Goal: Task Accomplishment & Management: Manage account settings

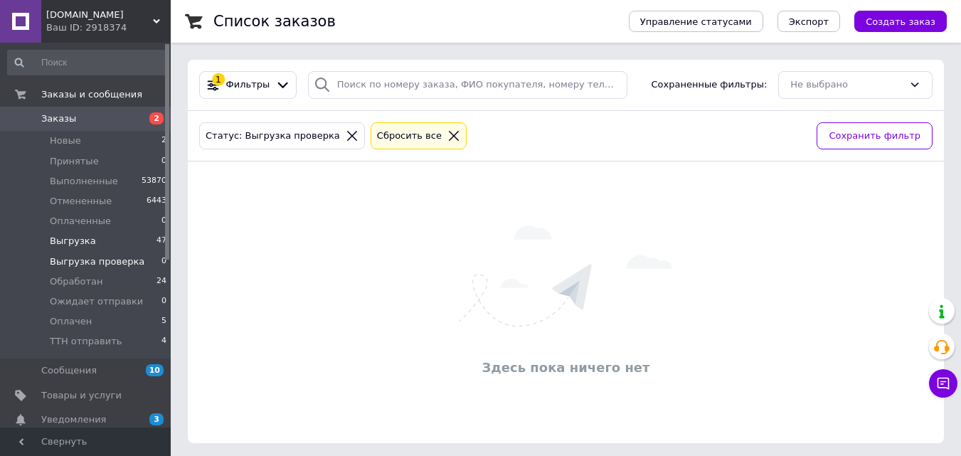
click at [87, 235] on span "Выгрузка" at bounding box center [73, 241] width 46 height 13
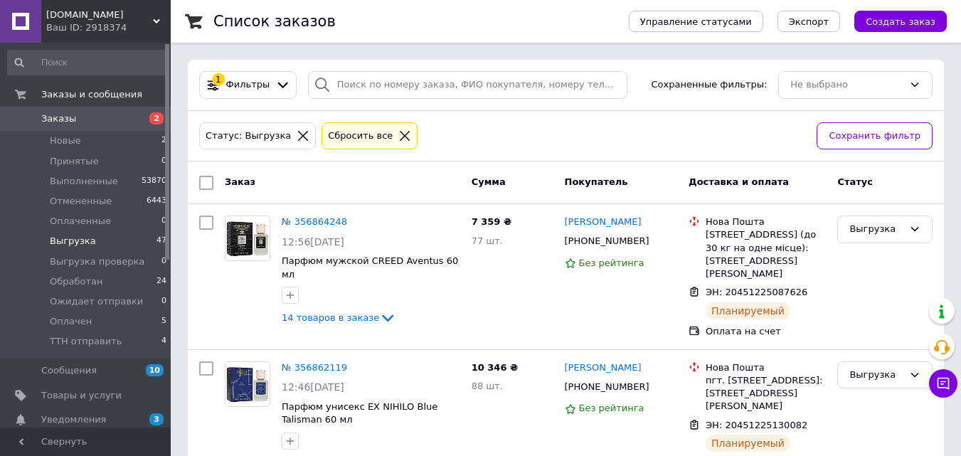
click at [214, 177] on div at bounding box center [207, 183] width 26 height 26
drag, startPoint x: 205, startPoint y: 177, endPoint x: 526, endPoint y: 203, distance: 321.9
click at [204, 177] on input "checkbox" at bounding box center [206, 183] width 14 height 14
checkbox input "true"
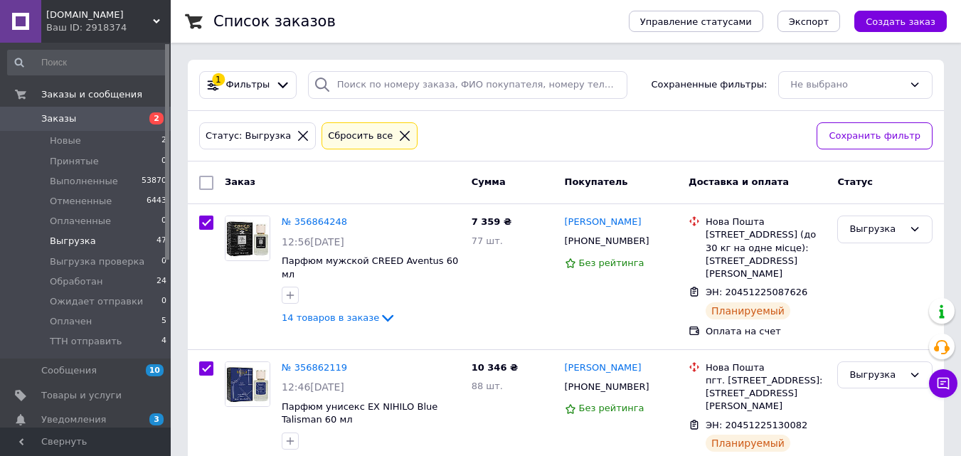
checkbox input "true"
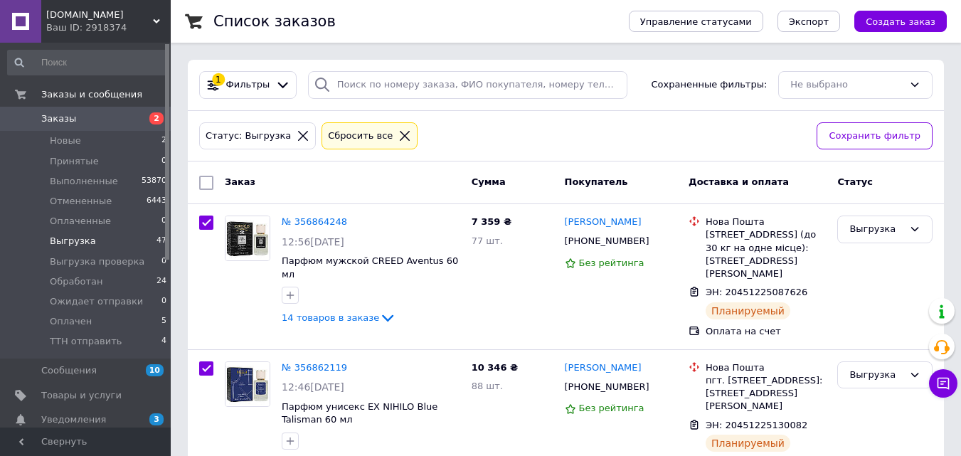
checkbox input "true"
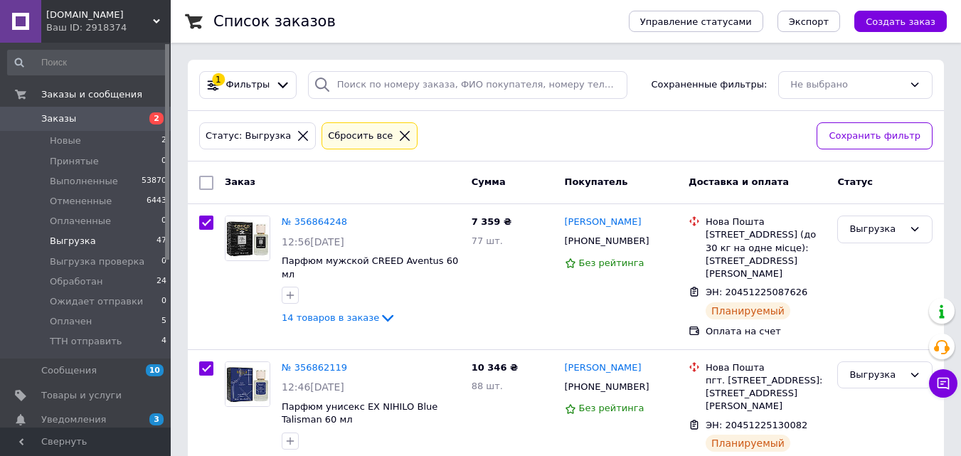
checkbox input "true"
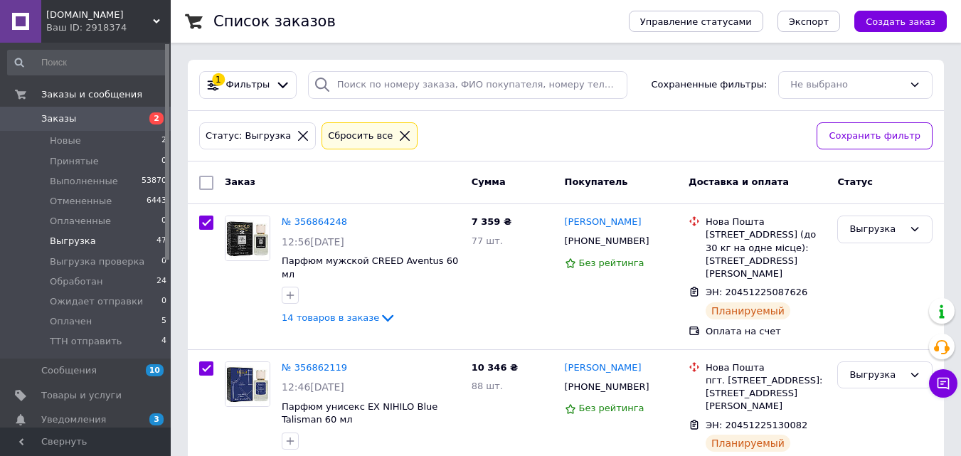
checkbox input "true"
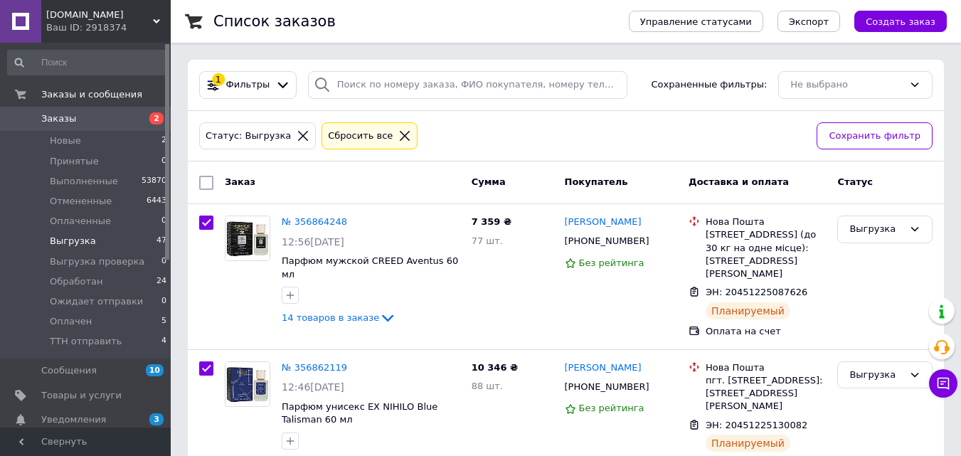
checkbox input "true"
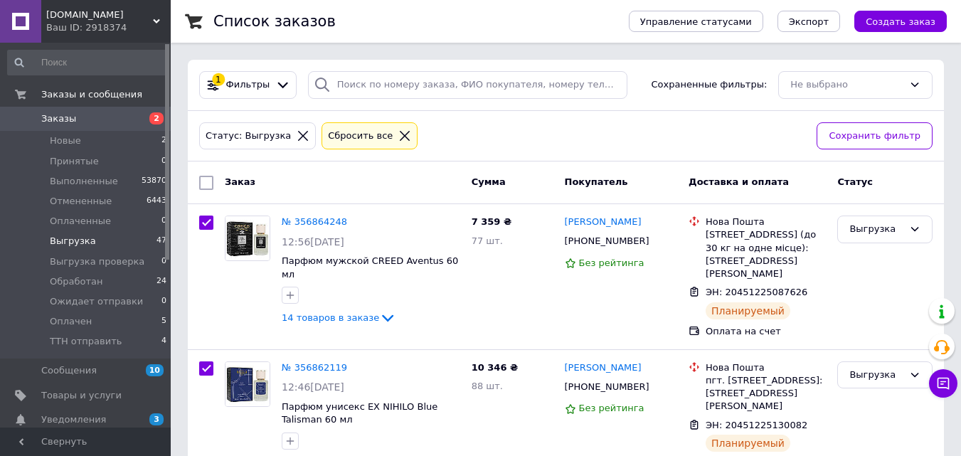
checkbox input "true"
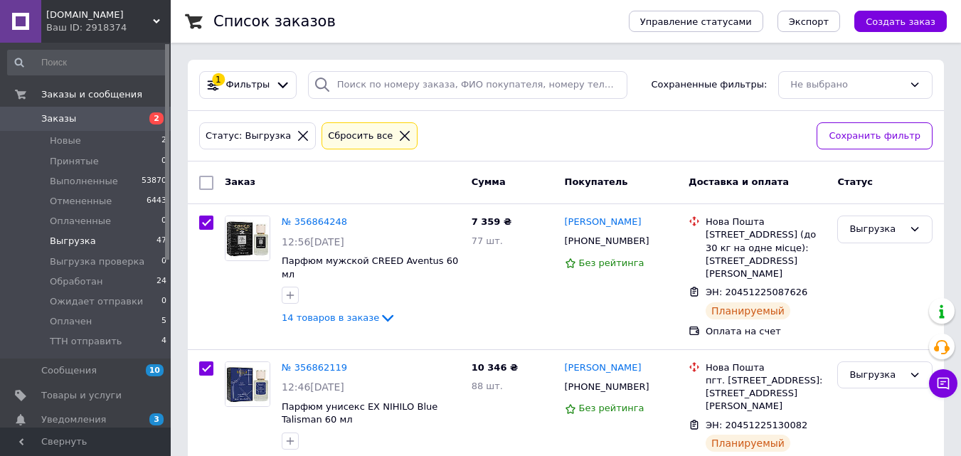
checkbox input "true"
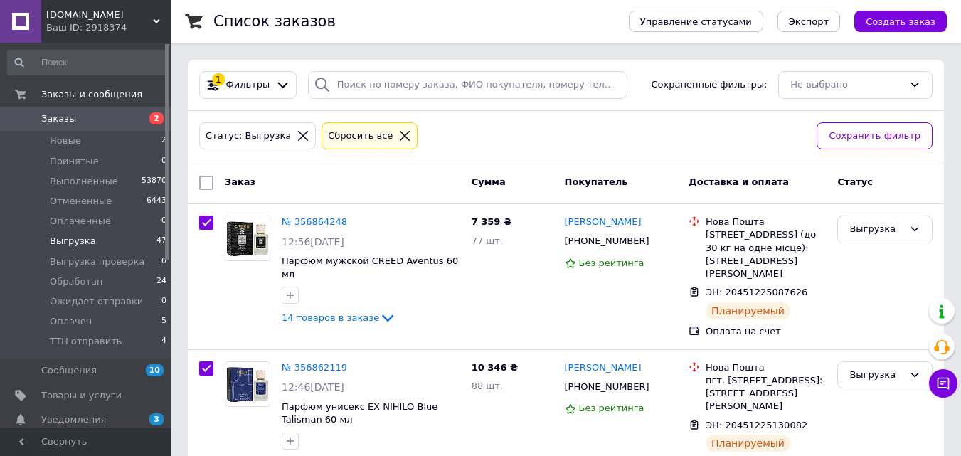
checkbox input "true"
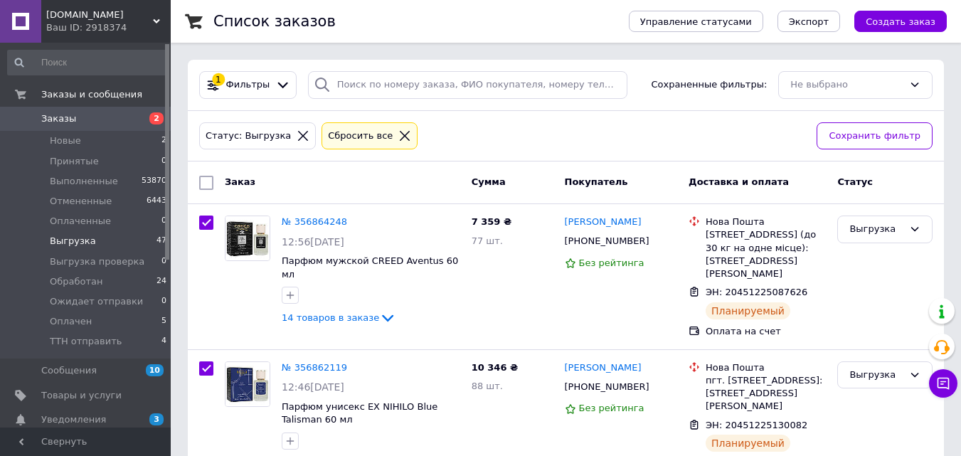
checkbox input "true"
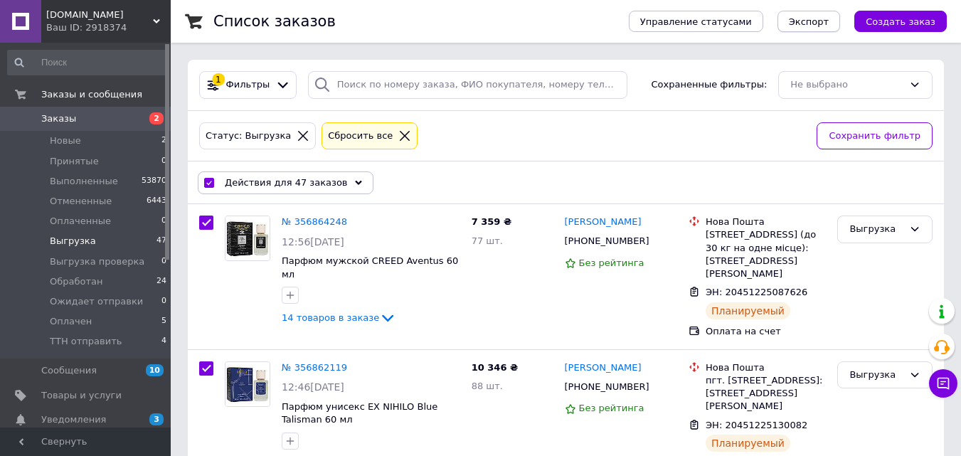
click at [820, 27] on span "Экспорт" at bounding box center [809, 21] width 40 height 11
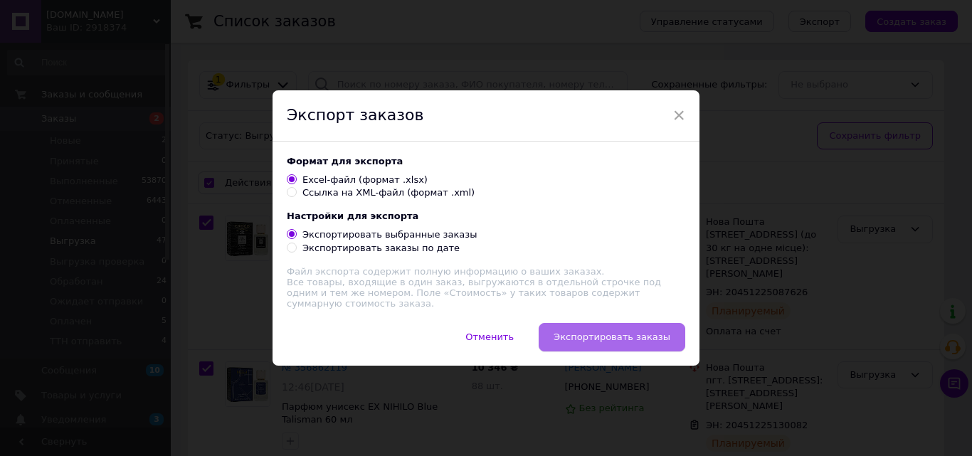
click at [603, 335] on span "Экспортировать заказы" at bounding box center [611, 337] width 117 height 11
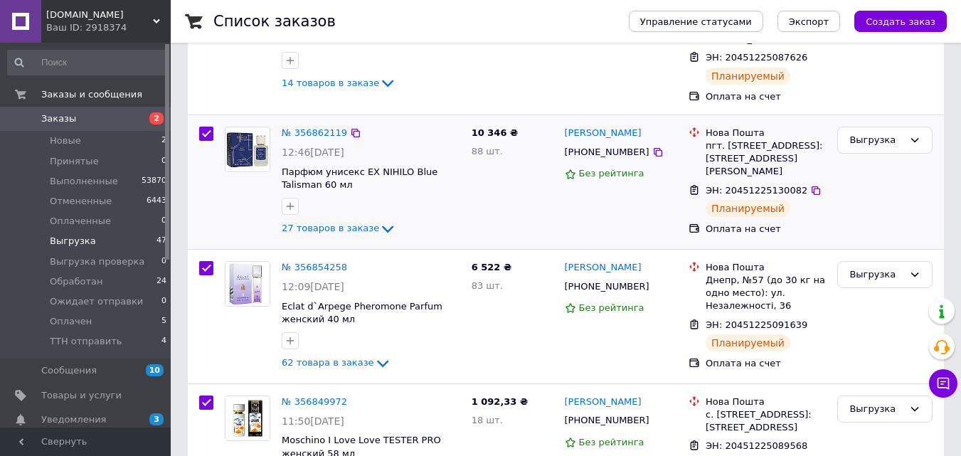
scroll to position [237, 0]
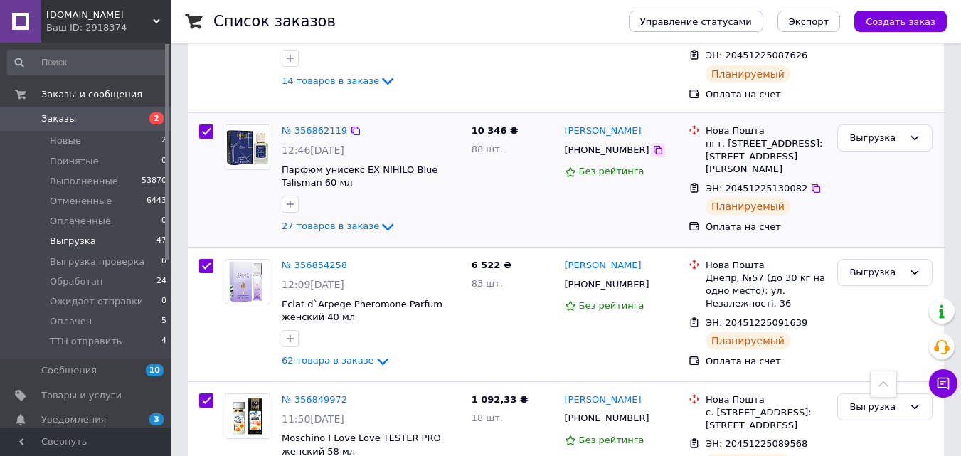
click at [652, 148] on icon at bounding box center [657, 149] width 11 height 11
drag, startPoint x: 637, startPoint y: 287, endPoint x: 499, endPoint y: 261, distance: 141.2
click at [654, 287] on icon at bounding box center [658, 284] width 9 height 9
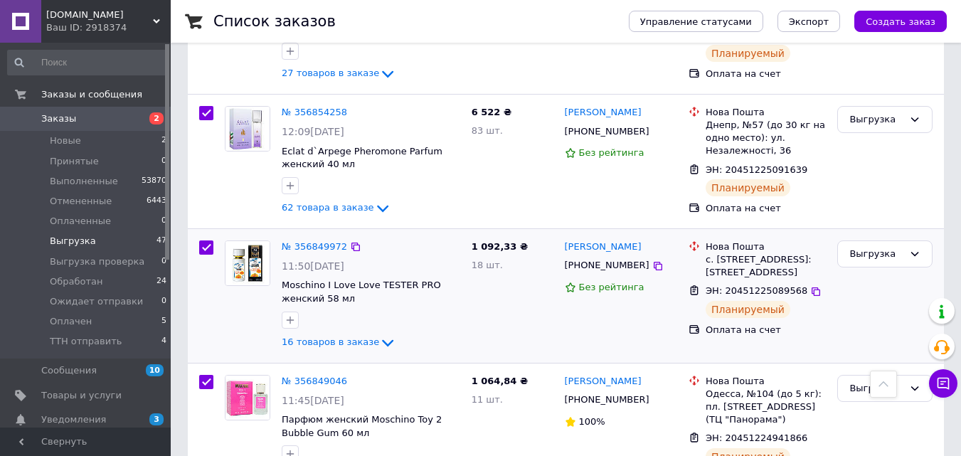
scroll to position [475, 0]
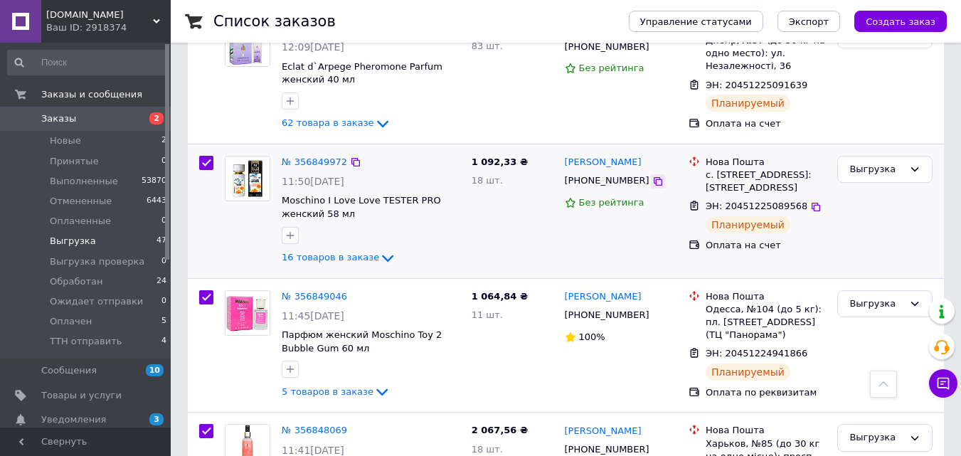
click at [654, 183] on icon at bounding box center [658, 181] width 9 height 9
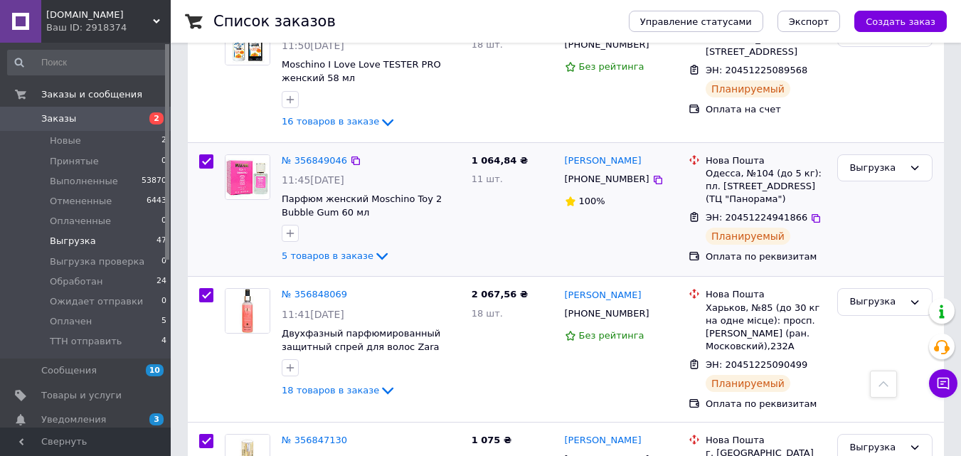
scroll to position [617, 0]
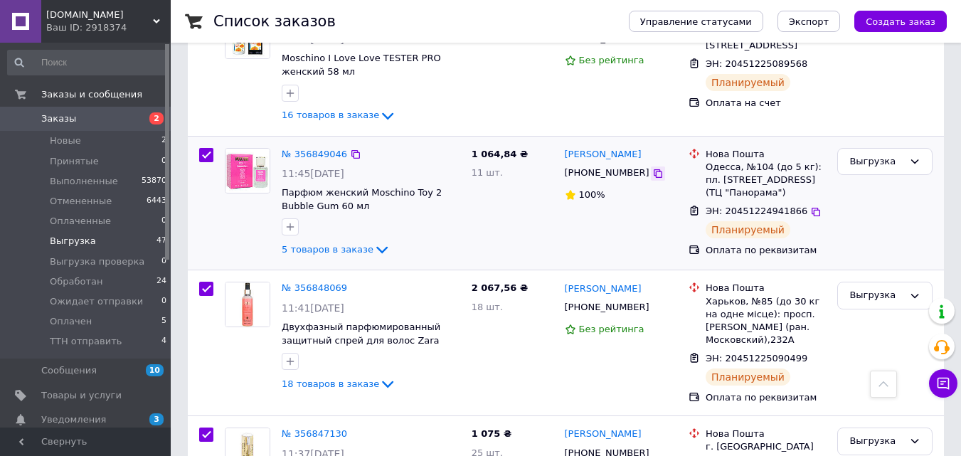
click at [654, 178] on icon at bounding box center [658, 173] width 9 height 9
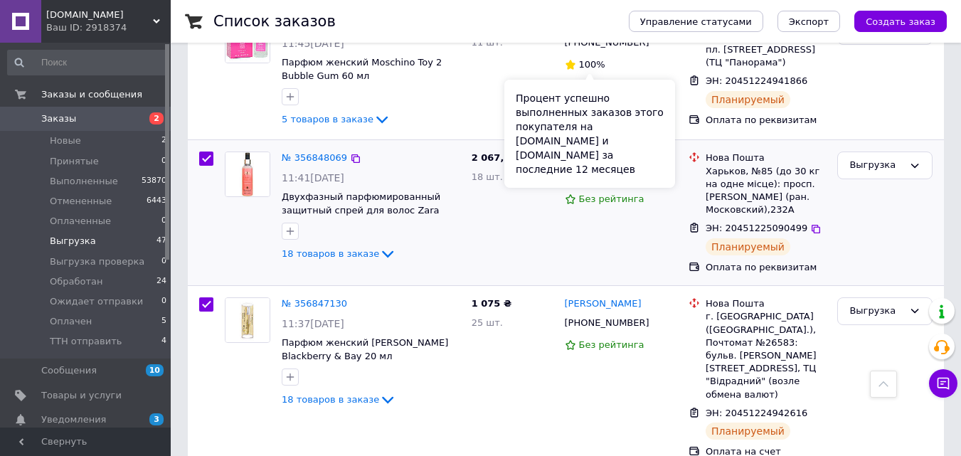
scroll to position [759, 0]
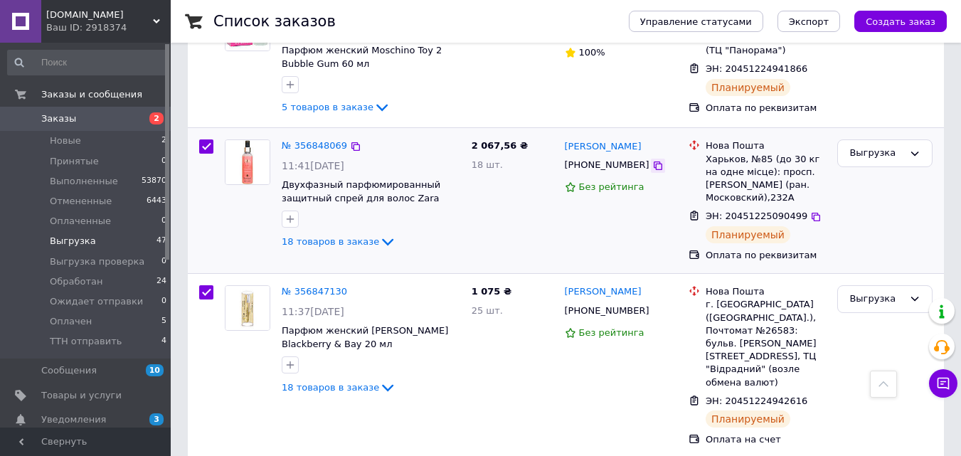
click at [652, 171] on icon at bounding box center [657, 165] width 11 height 11
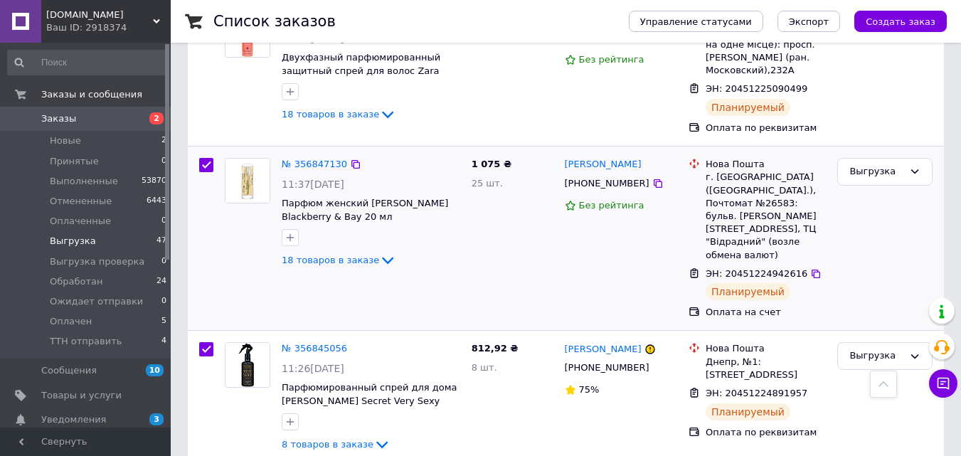
scroll to position [901, 0]
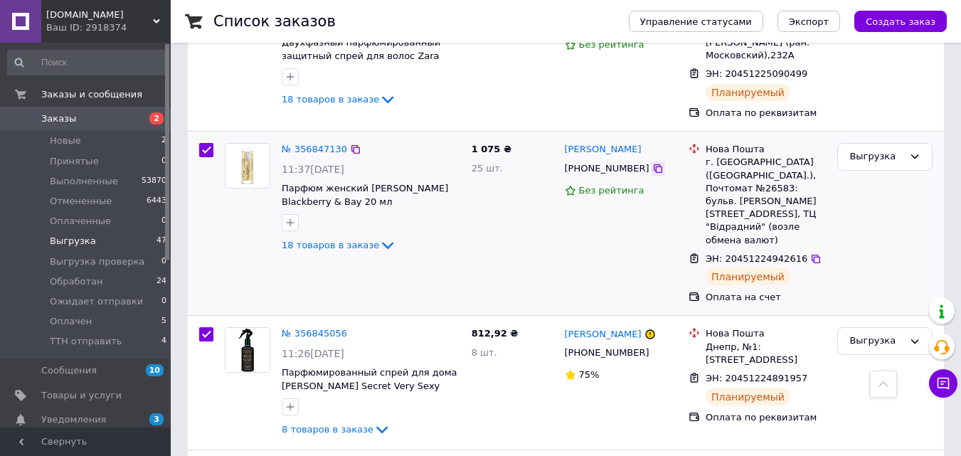
click at [652, 170] on icon at bounding box center [657, 168] width 11 height 11
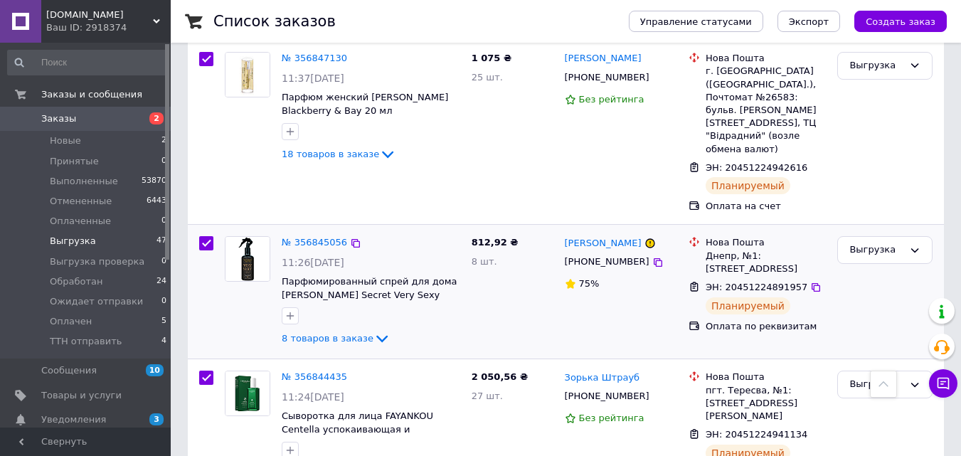
scroll to position [996, 0]
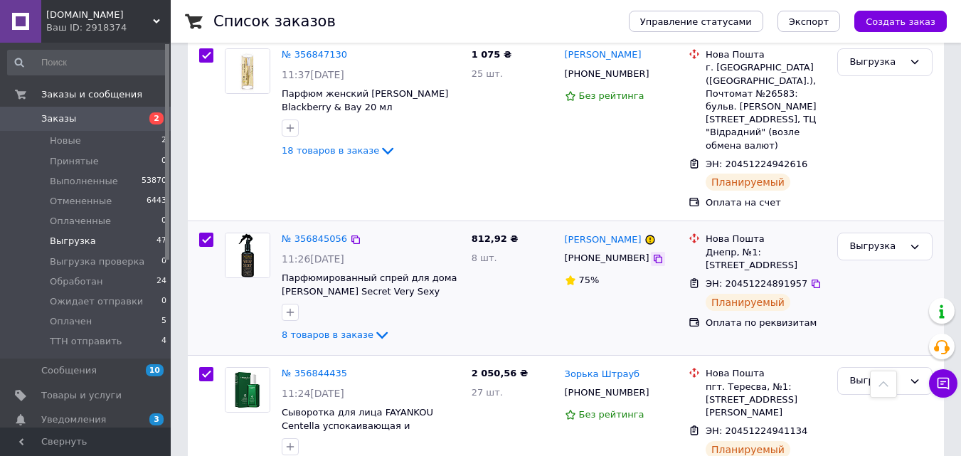
click at [652, 253] on icon at bounding box center [657, 258] width 11 height 11
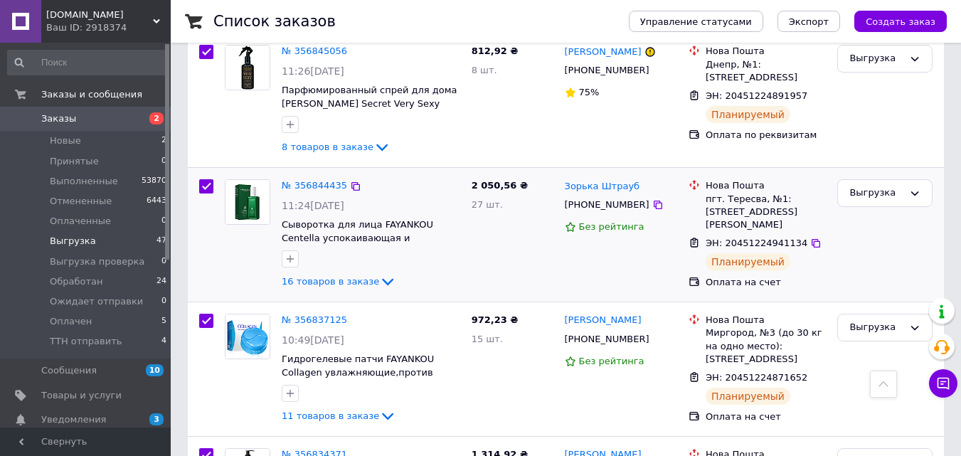
scroll to position [1186, 0]
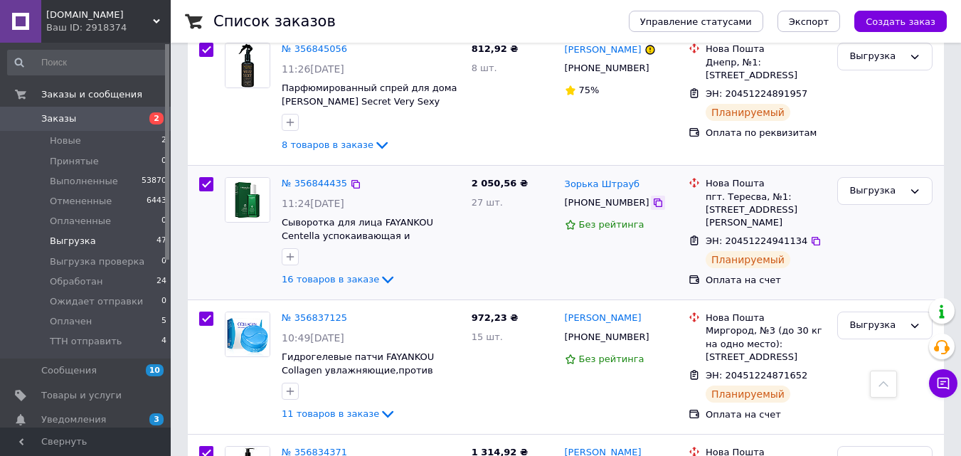
click at [652, 197] on icon at bounding box center [657, 202] width 11 height 11
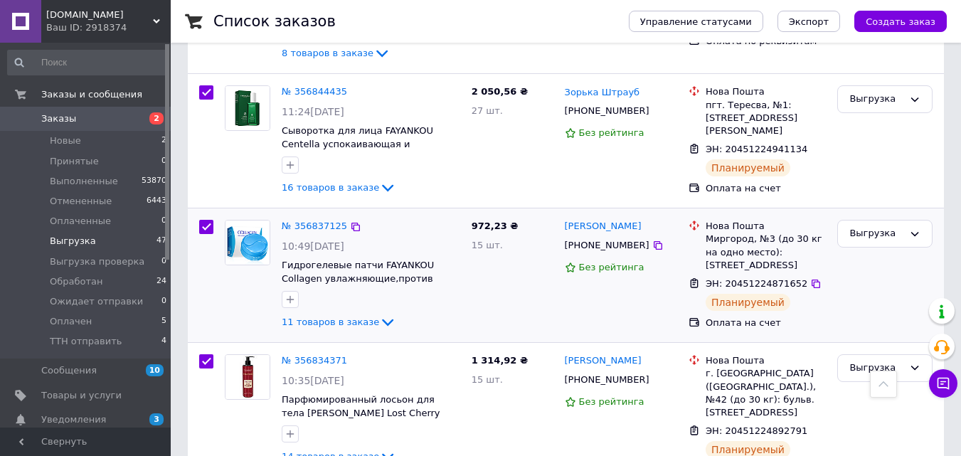
scroll to position [1281, 0]
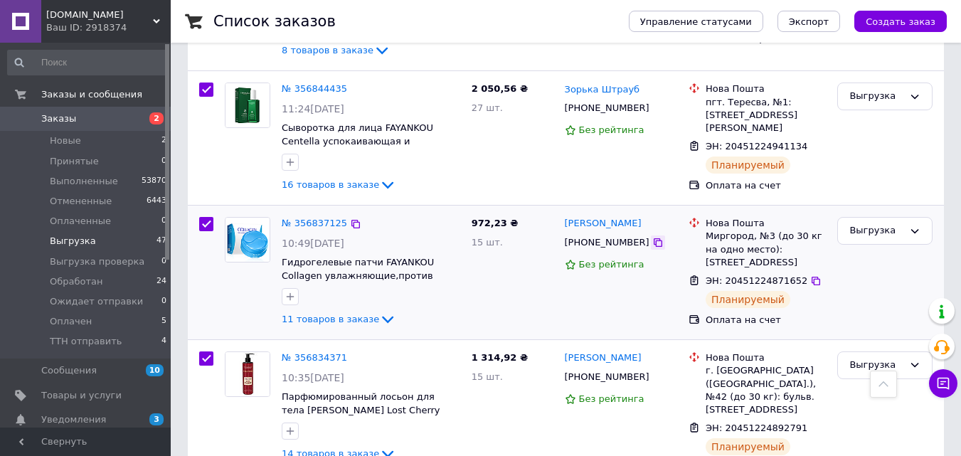
click at [654, 238] on icon at bounding box center [658, 242] width 9 height 9
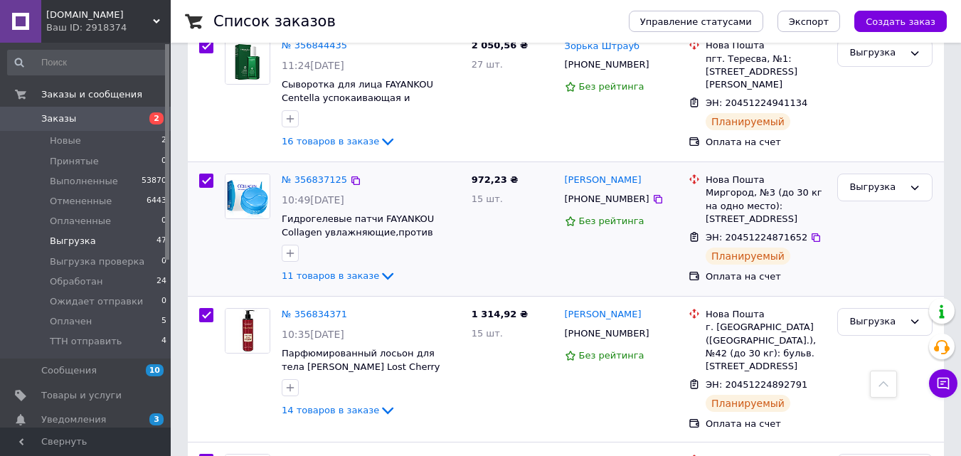
scroll to position [1375, 0]
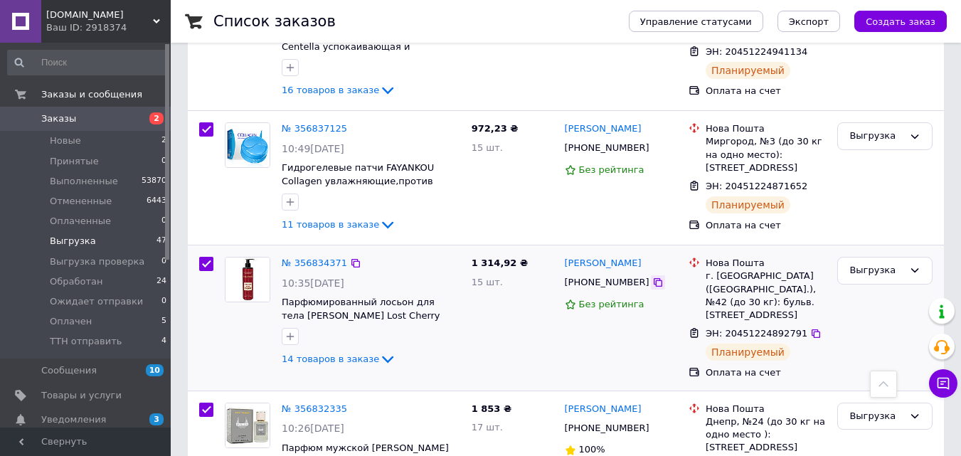
click at [654, 278] on icon at bounding box center [658, 282] width 9 height 9
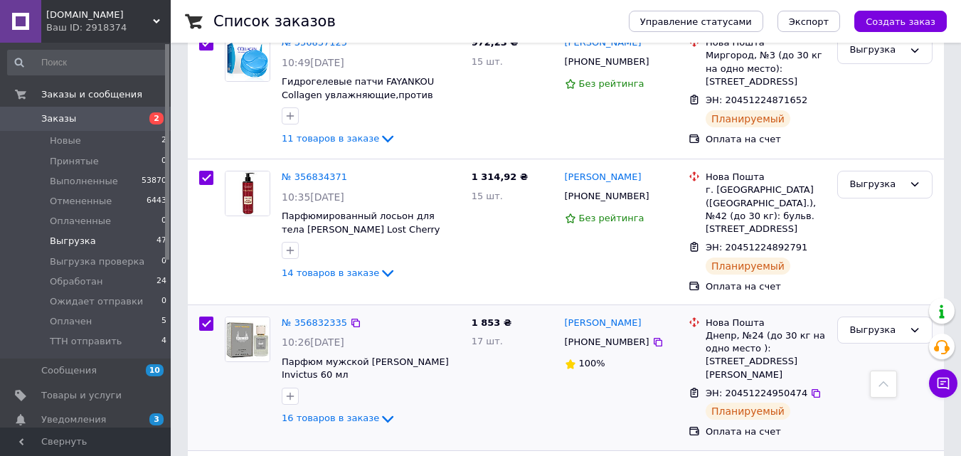
scroll to position [1565, 0]
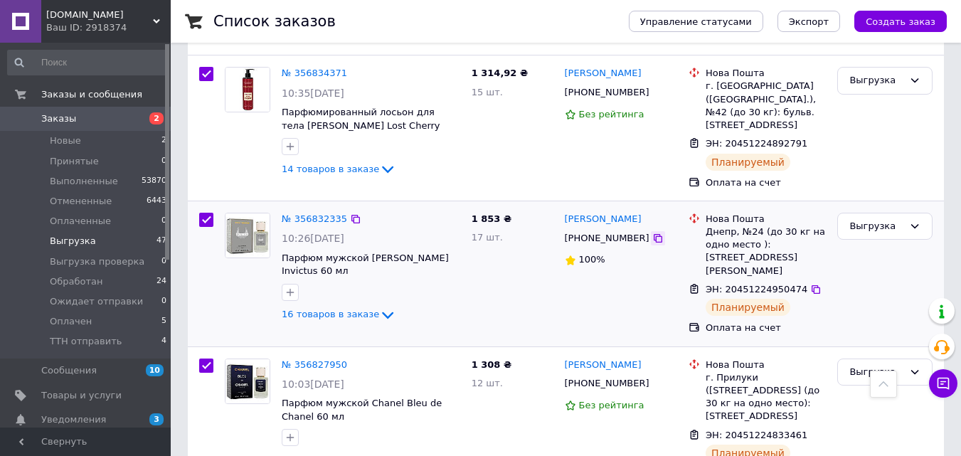
click at [654, 234] on icon at bounding box center [658, 238] width 9 height 9
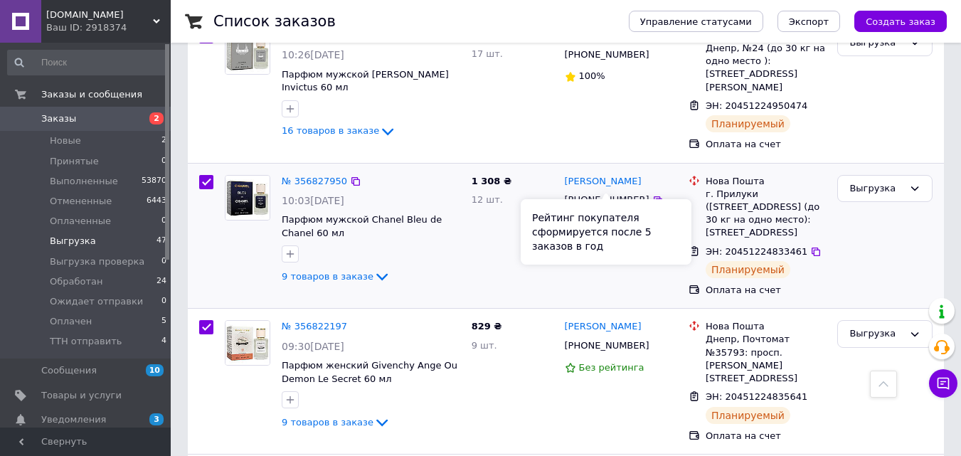
scroll to position [1755, 0]
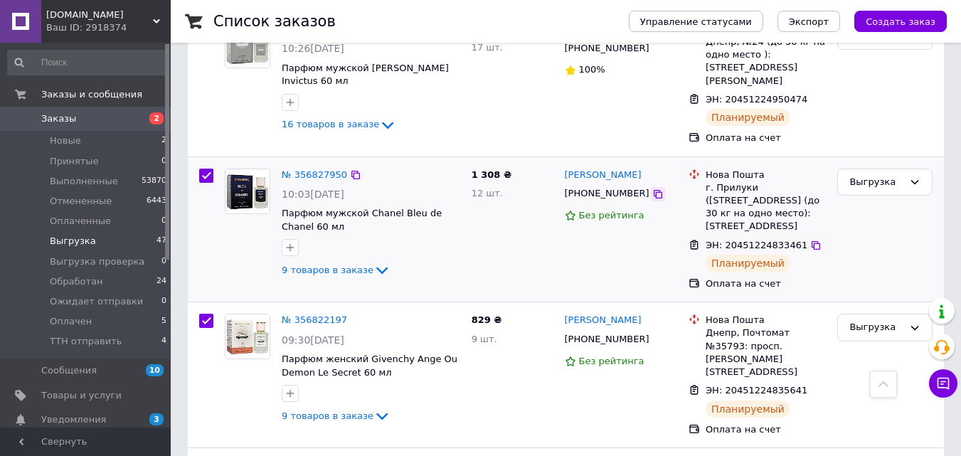
click at [651, 187] on div at bounding box center [658, 194] width 14 height 14
click at [654, 190] on icon at bounding box center [658, 194] width 9 height 9
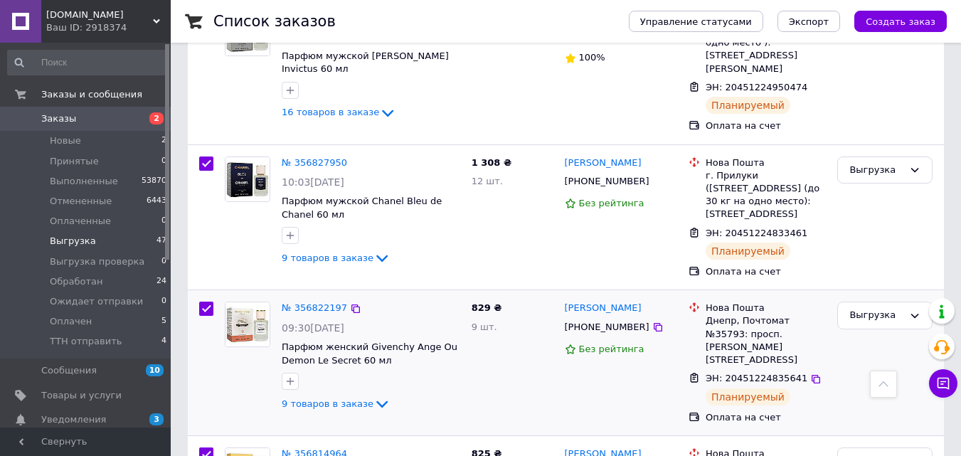
scroll to position [1802, 0]
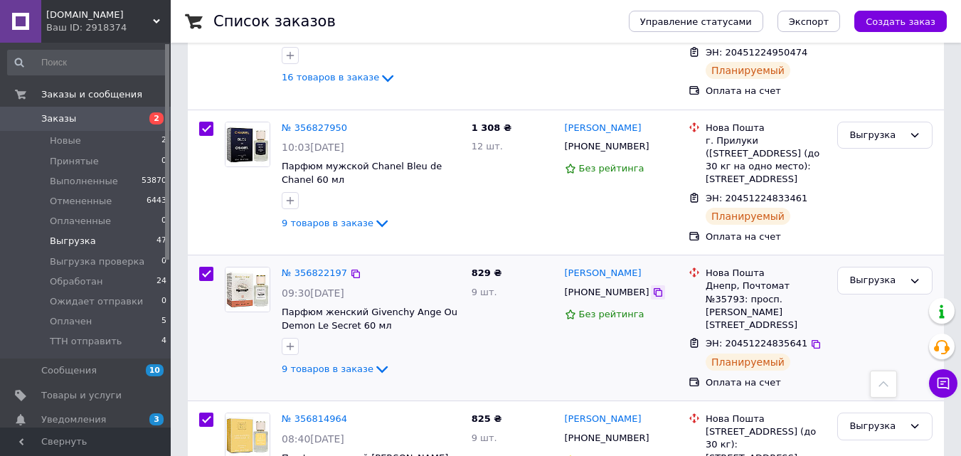
click at [652, 287] on icon at bounding box center [657, 292] width 11 height 11
click at [654, 288] on icon at bounding box center [658, 292] width 9 height 9
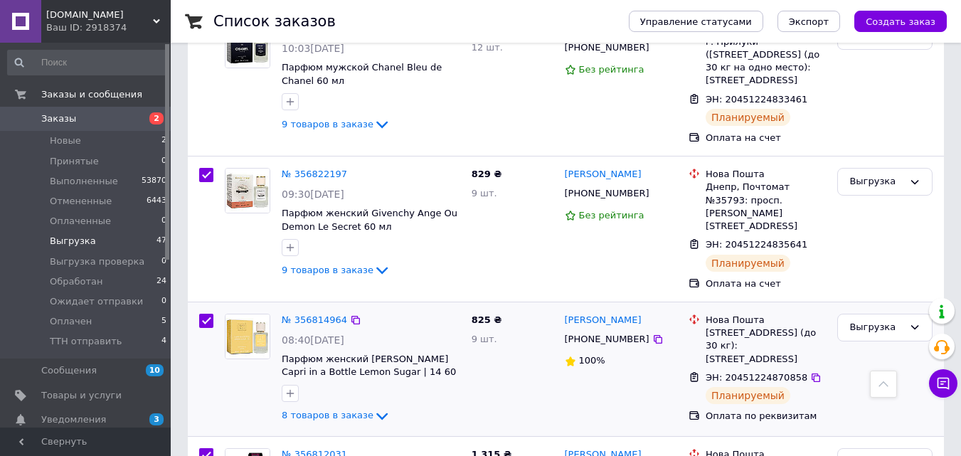
scroll to position [2087, 0]
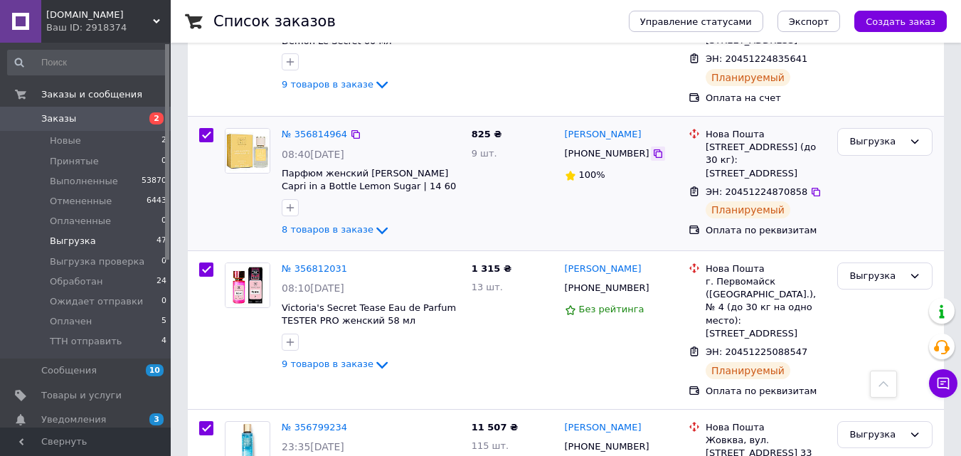
click at [654, 149] on icon at bounding box center [658, 153] width 9 height 9
click at [651, 281] on div at bounding box center [658, 288] width 14 height 14
click at [654, 284] on icon at bounding box center [658, 288] width 9 height 9
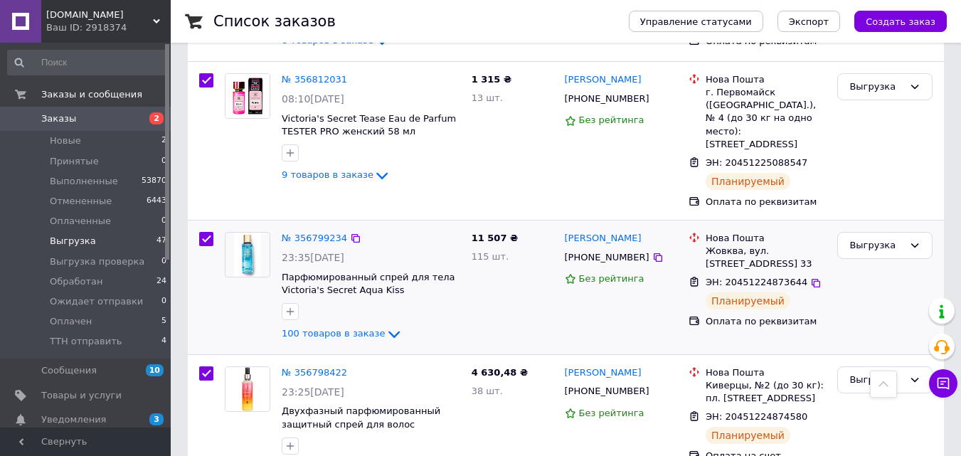
scroll to position [2276, 0]
click at [652, 251] on icon at bounding box center [657, 256] width 11 height 11
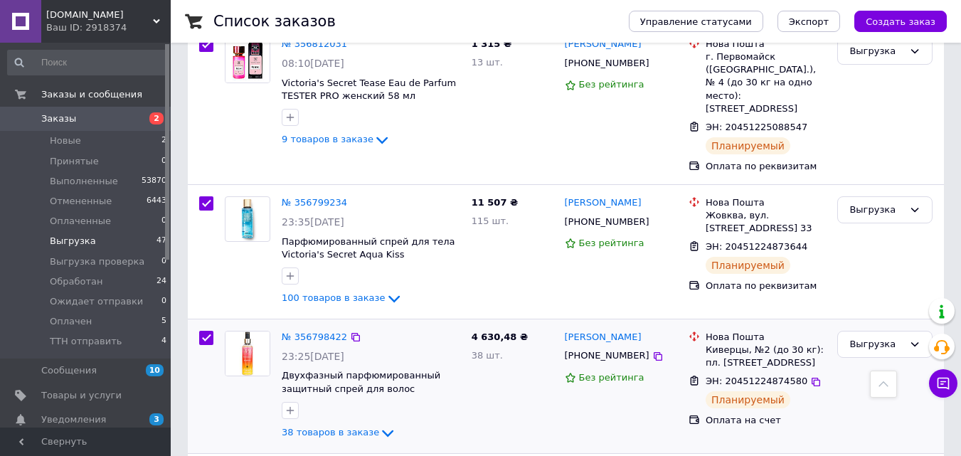
scroll to position [2371, 0]
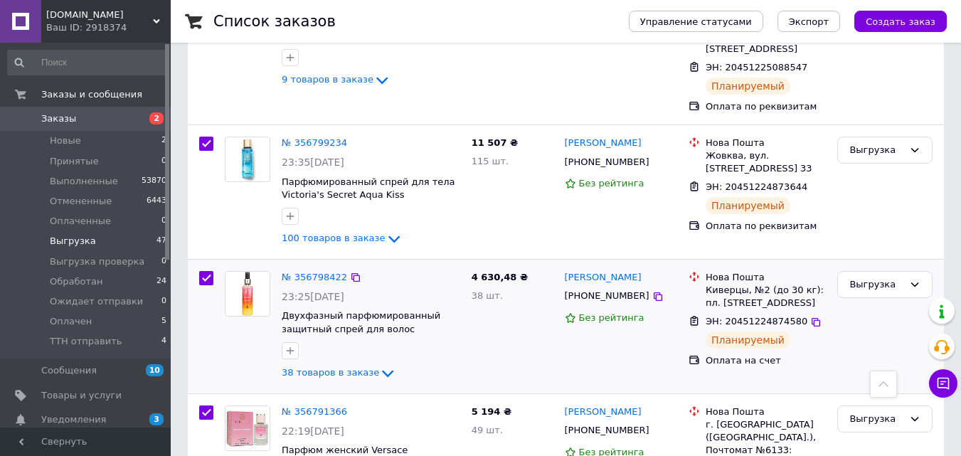
drag, startPoint x: 639, startPoint y: 226, endPoint x: 561, endPoint y: 218, distance: 78.7
click at [652, 291] on icon at bounding box center [657, 296] width 11 height 11
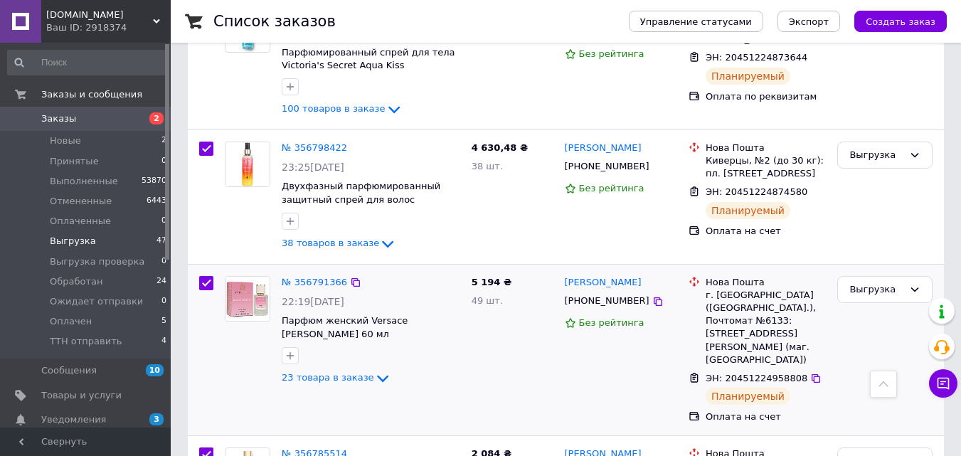
scroll to position [2513, 0]
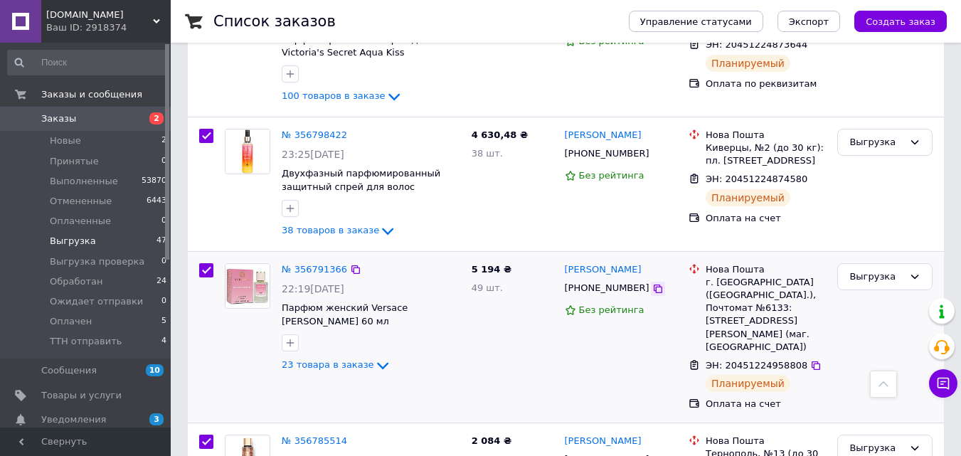
click at [652, 283] on icon at bounding box center [657, 288] width 11 height 11
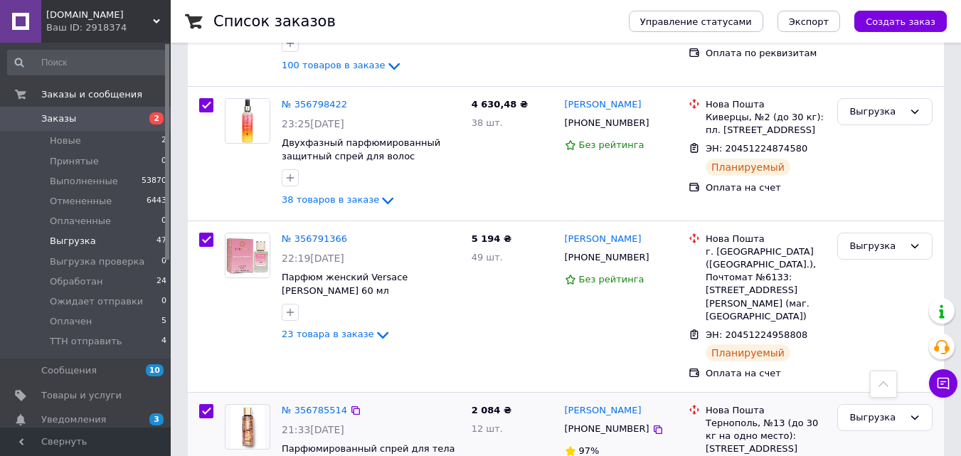
scroll to position [2703, 0]
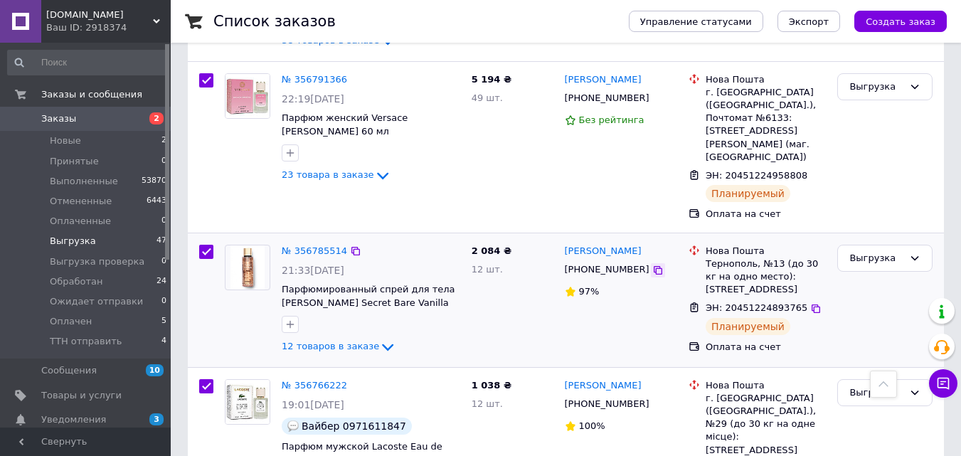
click at [652, 265] on icon at bounding box center [657, 270] width 11 height 11
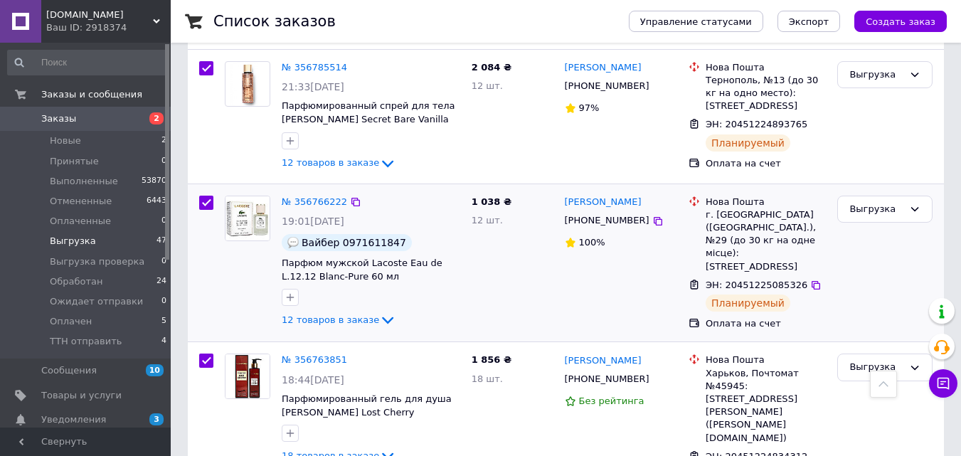
scroll to position [2893, 0]
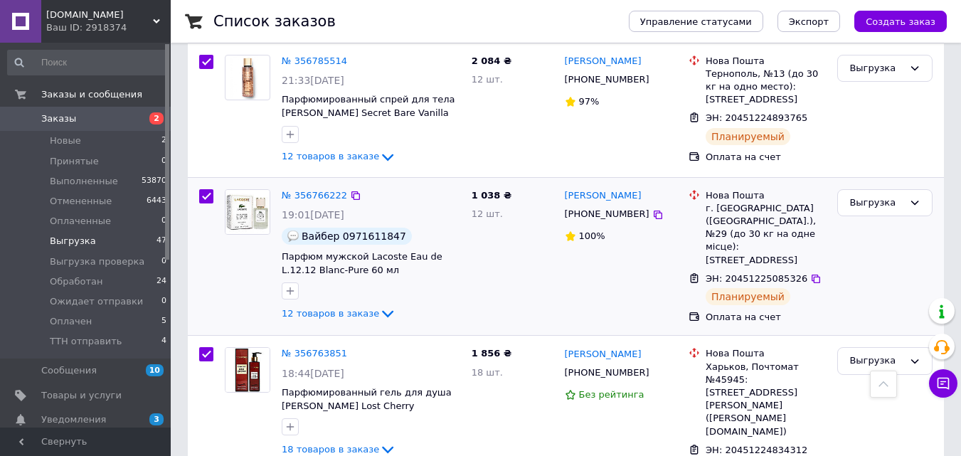
drag, startPoint x: 640, startPoint y: 127, endPoint x: 627, endPoint y: 132, distance: 13.7
click at [654, 211] on icon at bounding box center [658, 215] width 9 height 9
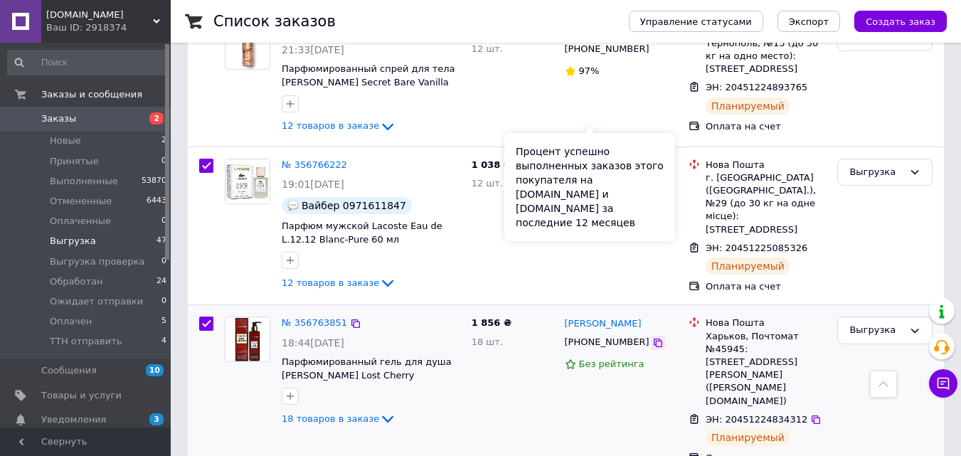
scroll to position [2940, 0]
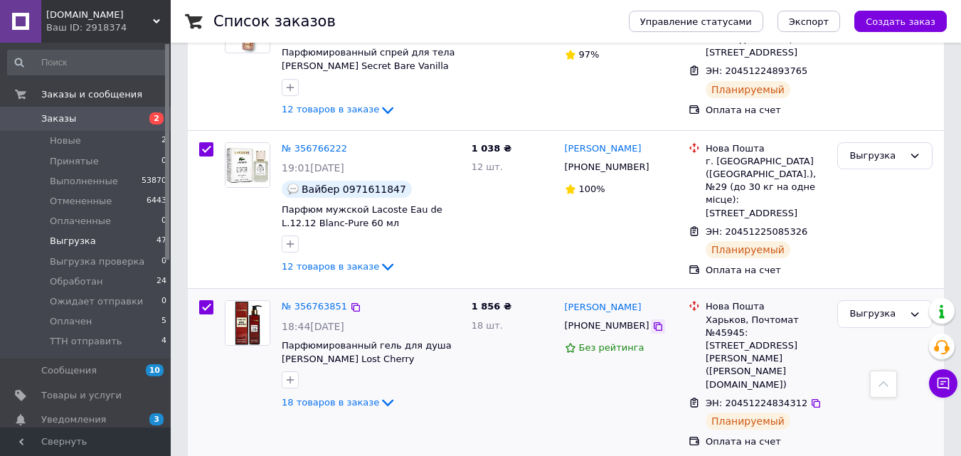
click at [652, 321] on icon at bounding box center [657, 326] width 11 height 11
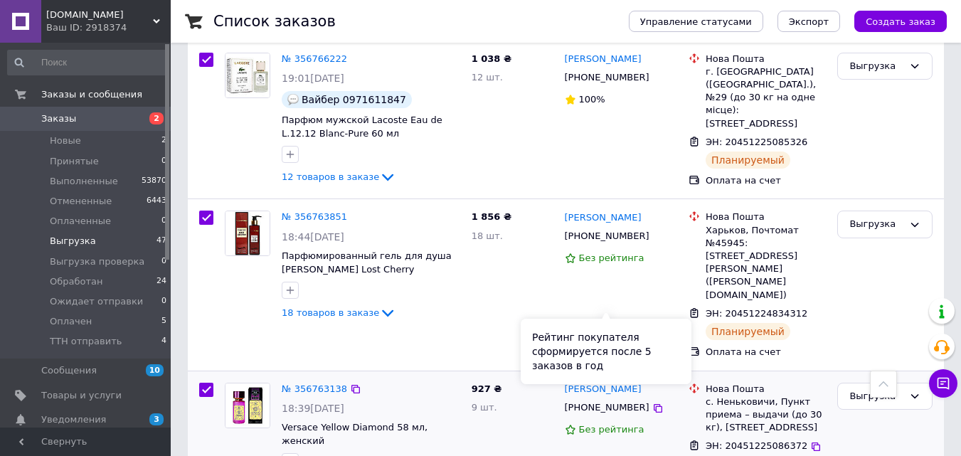
scroll to position [3083, 0]
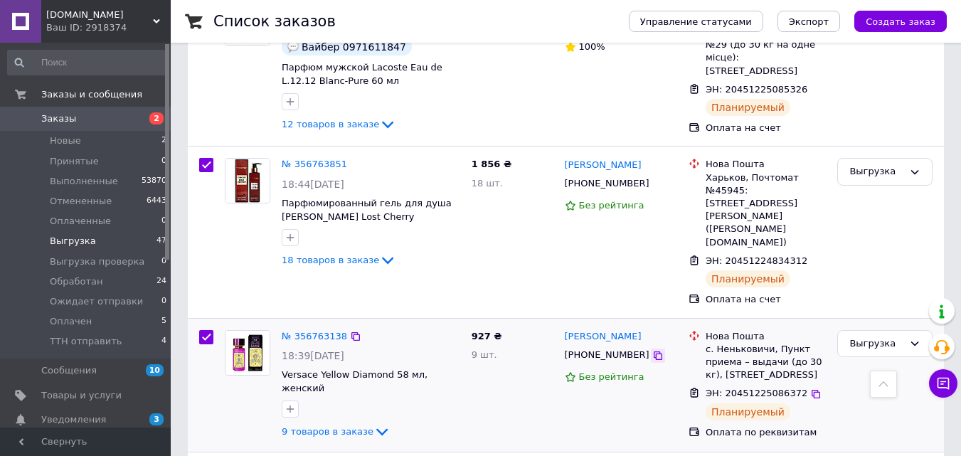
click at [654, 351] on icon at bounding box center [658, 355] width 9 height 9
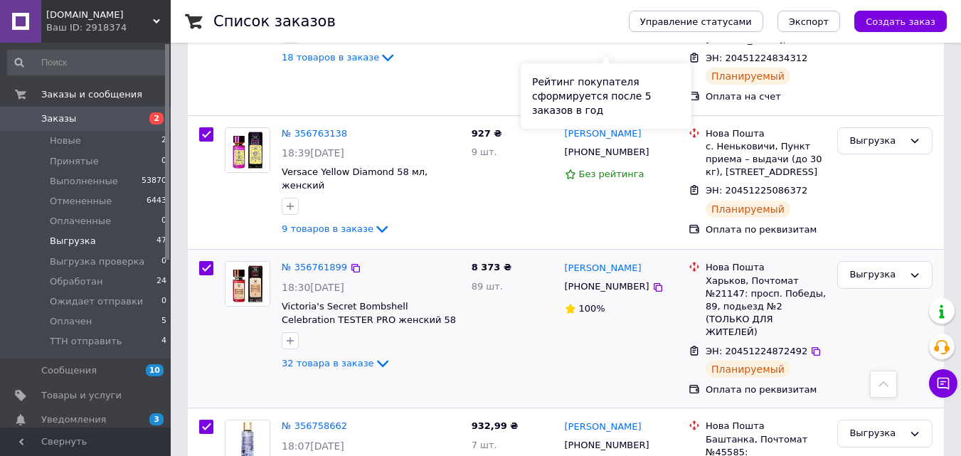
scroll to position [3320, 0]
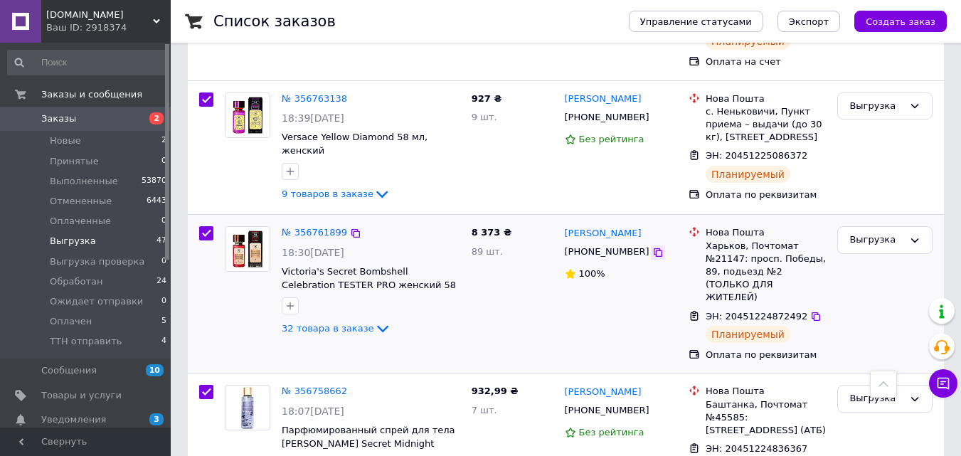
click at [652, 247] on icon at bounding box center [657, 252] width 11 height 11
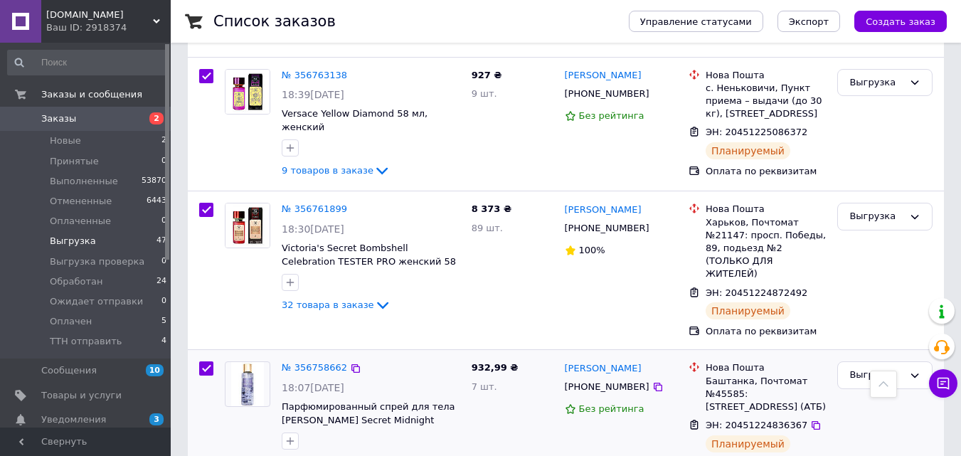
scroll to position [3367, 0]
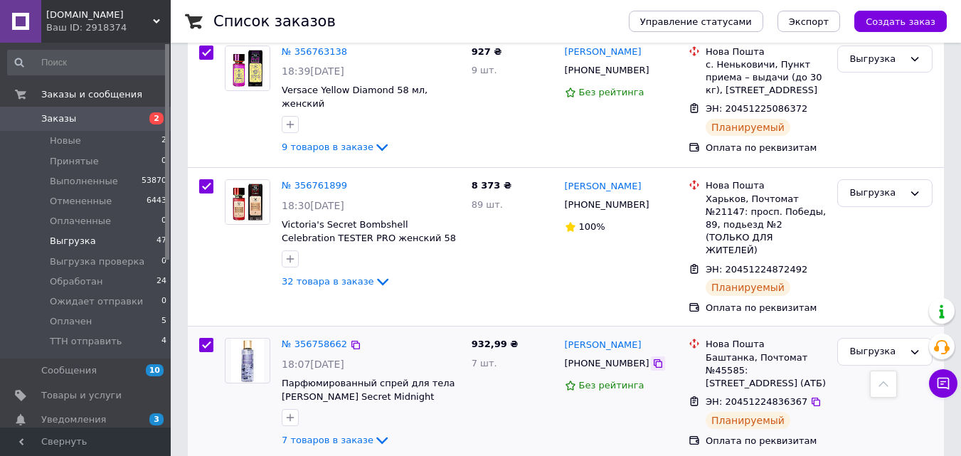
click at [652, 358] on icon at bounding box center [657, 363] width 11 height 11
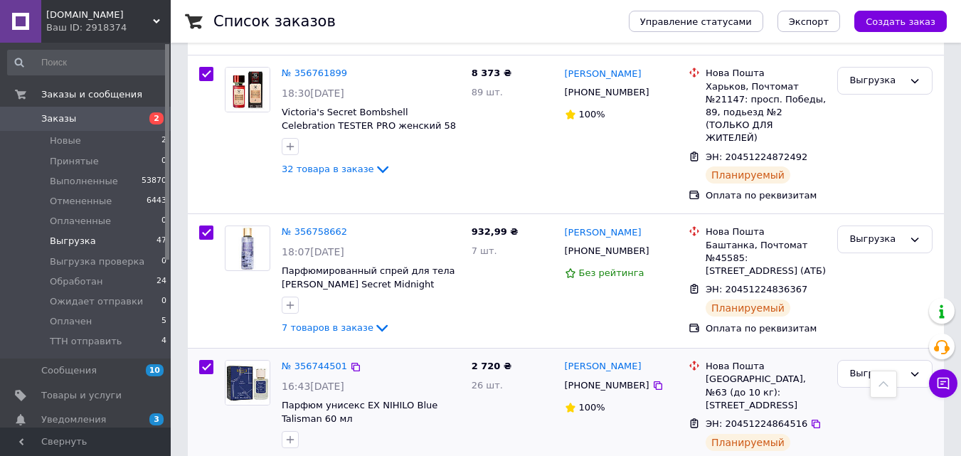
scroll to position [3605, 0]
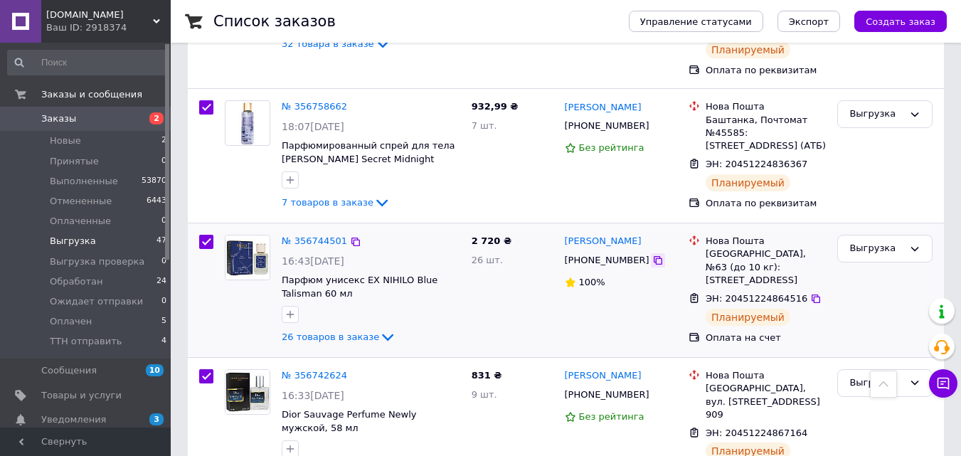
click at [652, 255] on icon at bounding box center [657, 260] width 11 height 11
click at [652, 389] on icon at bounding box center [657, 394] width 11 height 11
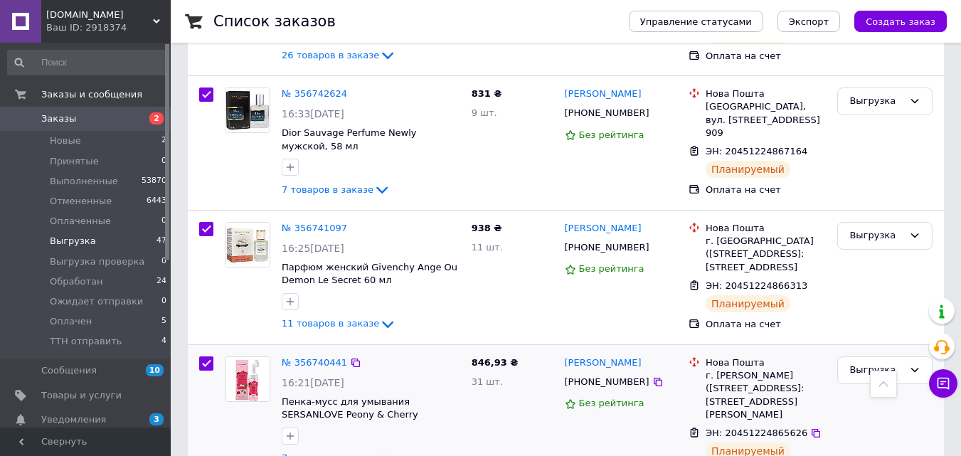
scroll to position [3936, 0]
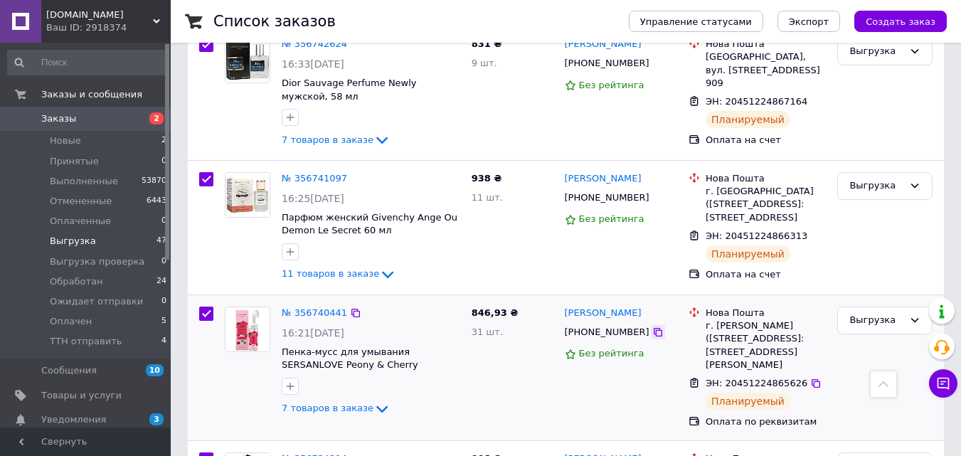
click at [654, 328] on icon at bounding box center [658, 332] width 9 height 9
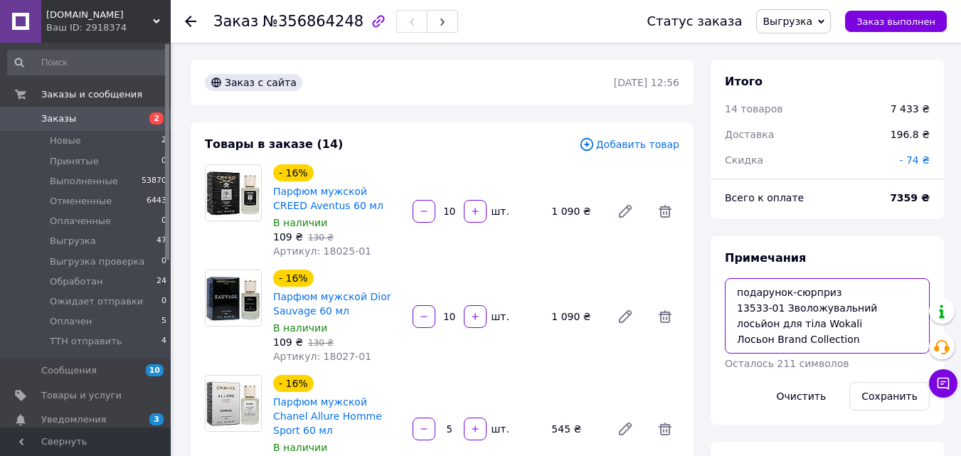
drag, startPoint x: 763, startPoint y: 308, endPoint x: 777, endPoint y: 308, distance: 14.2
click at [736, 311] on textarea "подарунок-сюрприз 13533-01 Зволожувальний лосьйон для тіла Wokali Лосьон Brand …" at bounding box center [827, 315] width 205 height 75
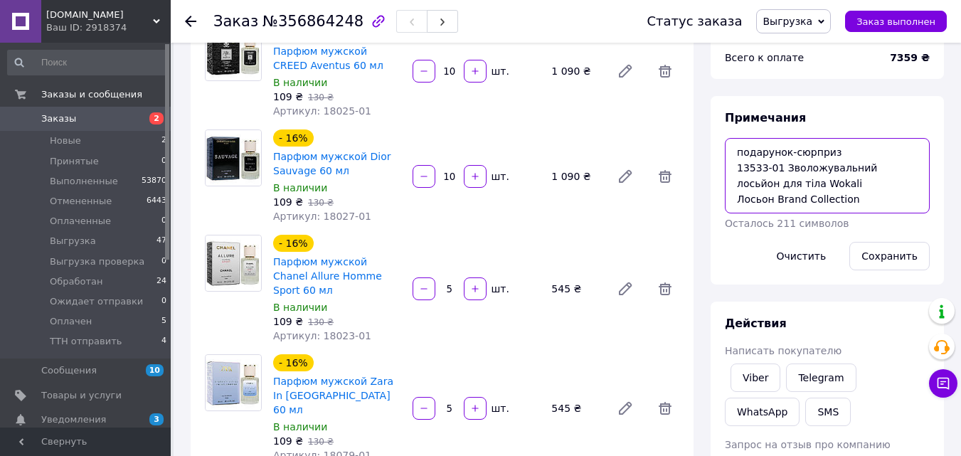
scroll to position [142, 0]
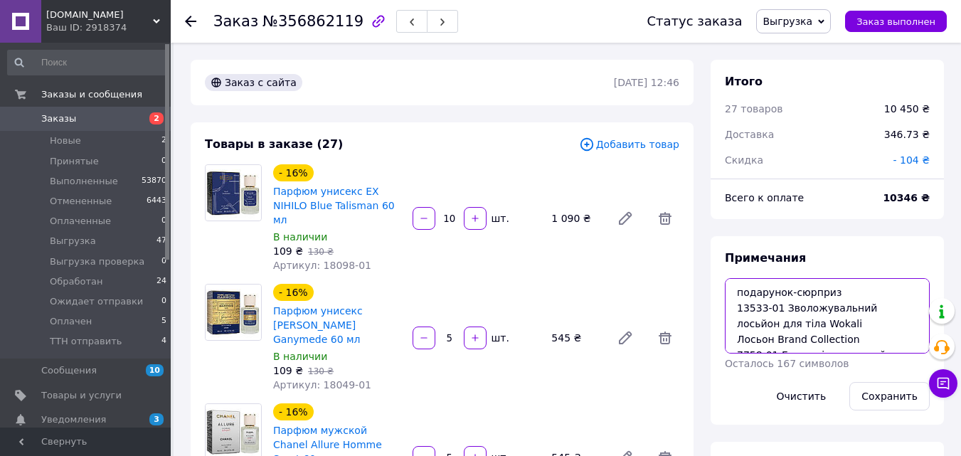
drag, startPoint x: 758, startPoint y: 313, endPoint x: 723, endPoint y: 316, distance: 35.0
click at [723, 316] on div "Примечания подарунок-сюрприз 13533-01 Зволожувальний лосьйон для тіла Wokali Ло…" at bounding box center [827, 330] width 233 height 189
click at [753, 332] on textarea "подарунок-сюрприз 13533-01 Зволожувальний лосьйон для тіла Wokali Лосьон Brand …" at bounding box center [827, 315] width 205 height 75
drag, startPoint x: 762, startPoint y: 302, endPoint x: 736, endPoint y: 306, distance: 25.9
click at [736, 306] on textarea "подарунок-сюрприз 13533-01 Зволожувальний лосьйон для тіла Wokali Лосьон Brand …" at bounding box center [827, 315] width 205 height 75
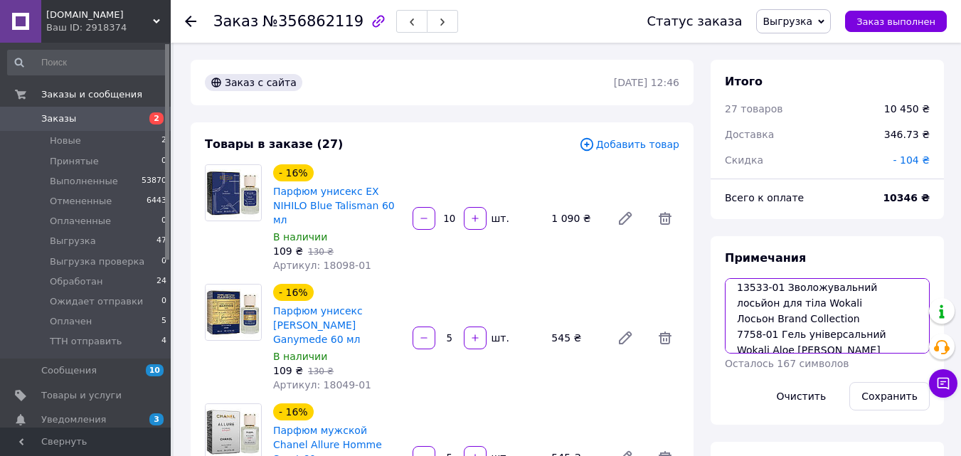
scroll to position [31, 0]
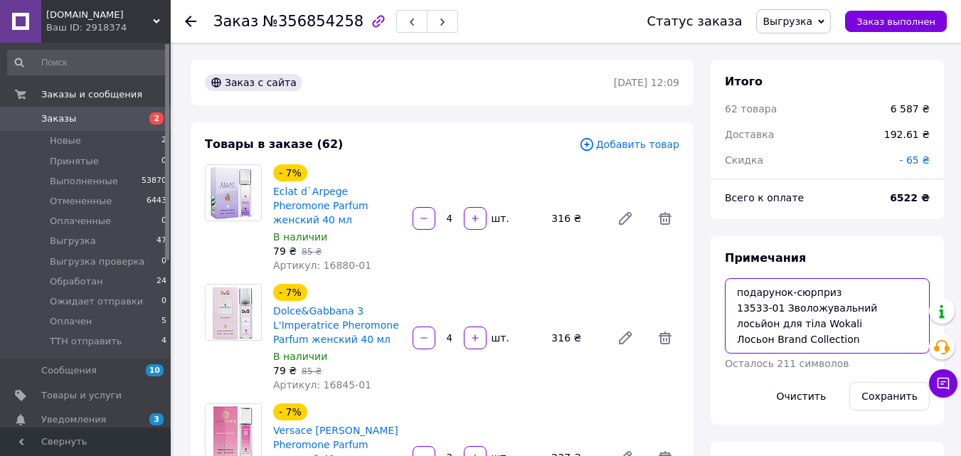
drag, startPoint x: 765, startPoint y: 306, endPoint x: 736, endPoint y: 307, distance: 29.2
click at [736, 307] on textarea "подарунок-сюрприз 13533-01 Зволожувальний лосьйон для тіла Wokali Лосьон Brand …" at bounding box center [827, 315] width 205 height 75
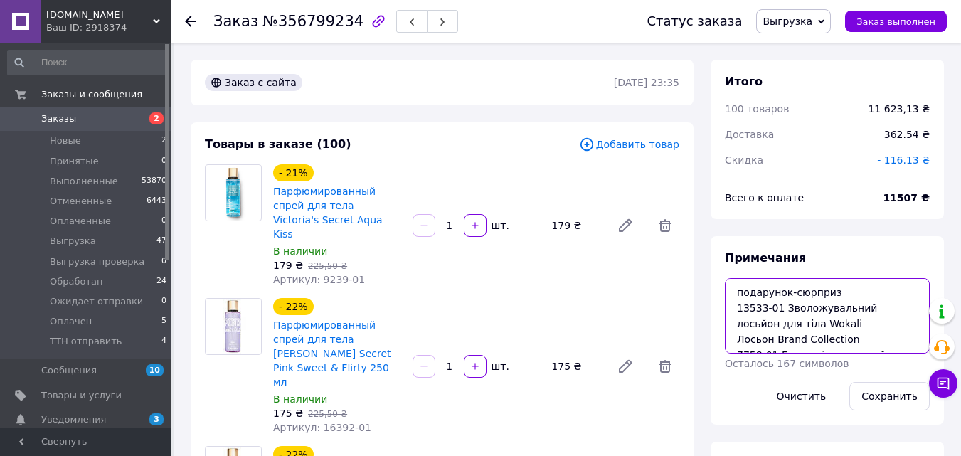
drag, startPoint x: 760, startPoint y: 308, endPoint x: 751, endPoint y: 307, distance: 9.3
click at [746, 307] on textarea "подарунок-сюрприз 13533-01 Зволожувальний лосьйон для тіла Wokali Лосьон Brand …" at bounding box center [827, 315] width 205 height 75
drag, startPoint x: 765, startPoint y: 308, endPoint x: 727, endPoint y: 309, distance: 38.4
click at [727, 309] on textarea "подарунок-сюрприз 13533-01 Зволожувальний лосьйон для тіла Wokali Лосьон Brand …" at bounding box center [827, 315] width 205 height 75
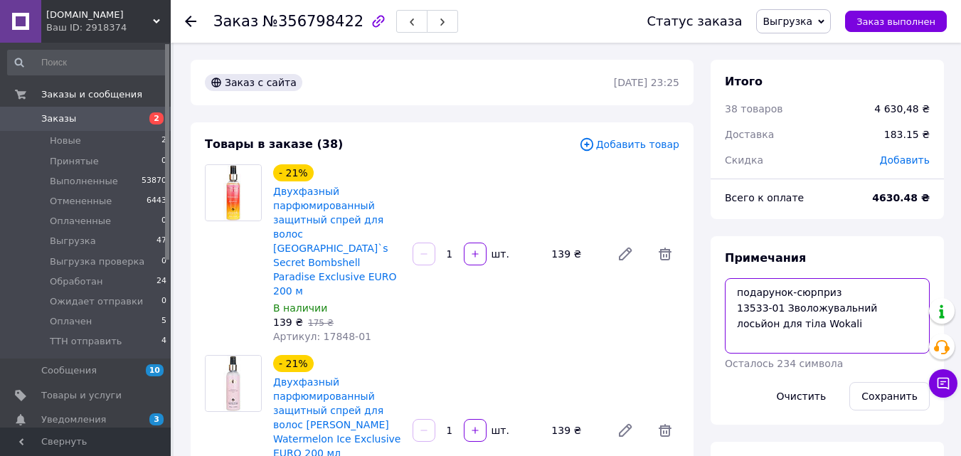
drag, startPoint x: 763, startPoint y: 310, endPoint x: 737, endPoint y: 314, distance: 26.6
click at [737, 314] on textarea "подарунок-сюрприз 13533-01 Зволожувальний лосьйон для тіла Wokali" at bounding box center [827, 315] width 205 height 75
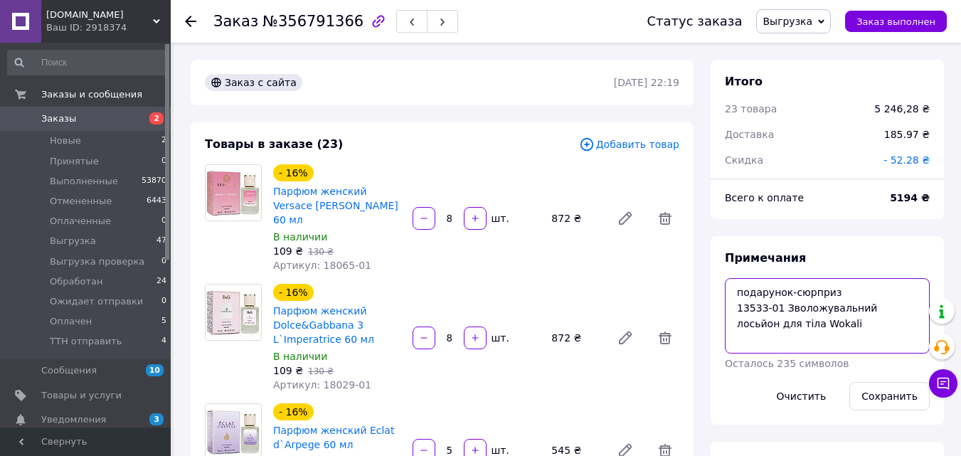
drag, startPoint x: 761, startPoint y: 307, endPoint x: 726, endPoint y: 308, distance: 34.9
click at [726, 308] on textarea "подарунок-сюрприз 13533-01 Зволожувальний лосьйон для тіла Wokali" at bounding box center [827, 315] width 205 height 75
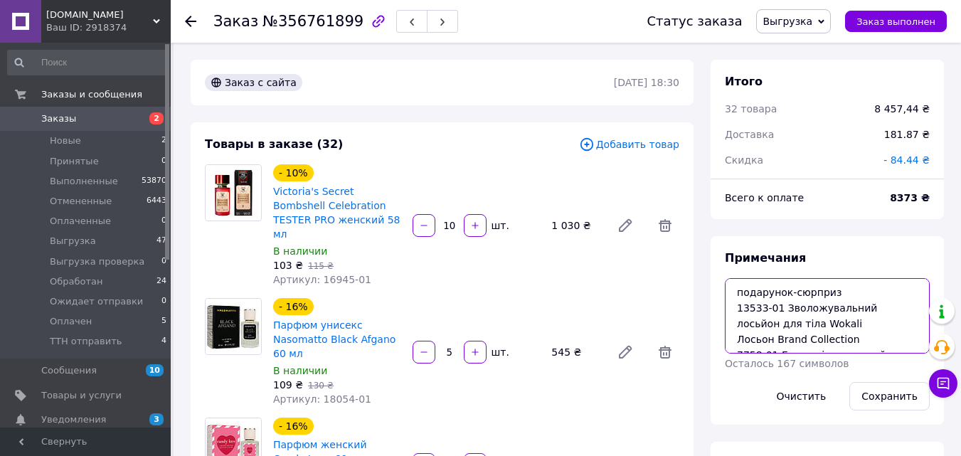
drag, startPoint x: 766, startPoint y: 305, endPoint x: 725, endPoint y: 302, distance: 41.4
click at [725, 302] on textarea "подарунок-сюрприз 13533-01 Зволожувальний лосьйон для тіла Wokali Лосьон Brand …" at bounding box center [827, 315] width 205 height 75
